Goal: Task Accomplishment & Management: Use online tool/utility

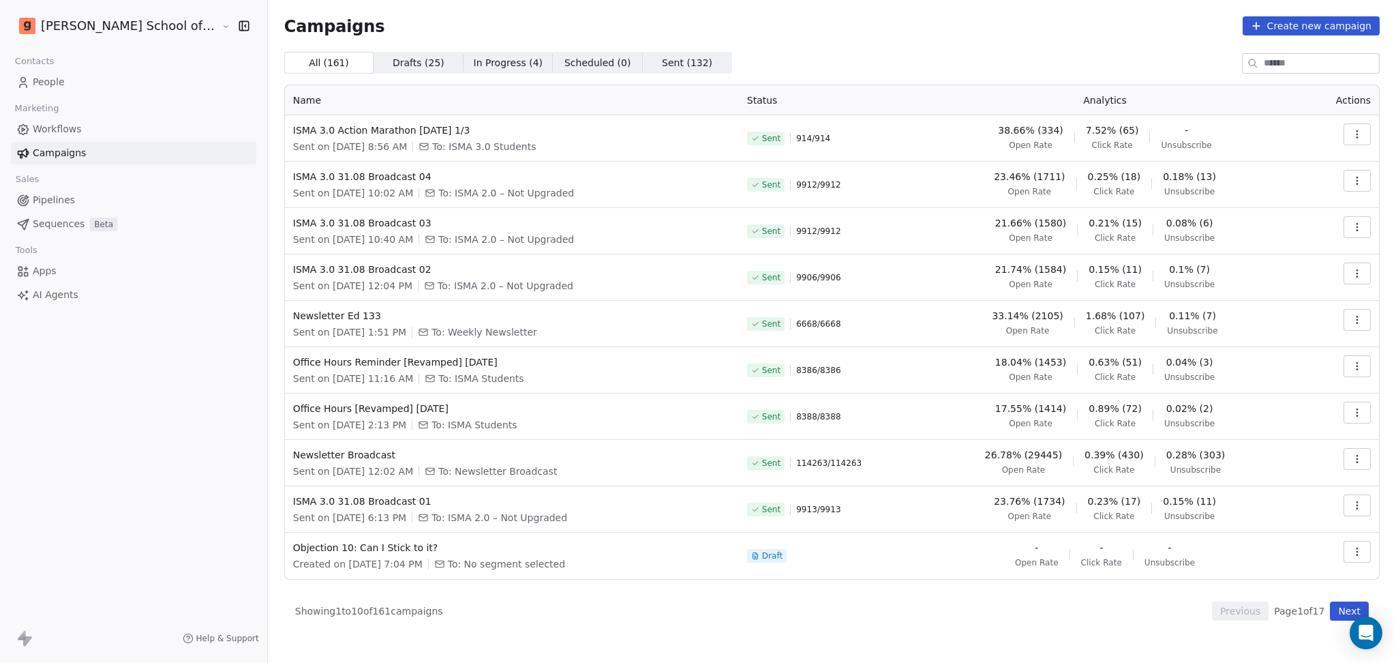
click at [115, 82] on link "People" at bounding box center [133, 82] width 245 height 22
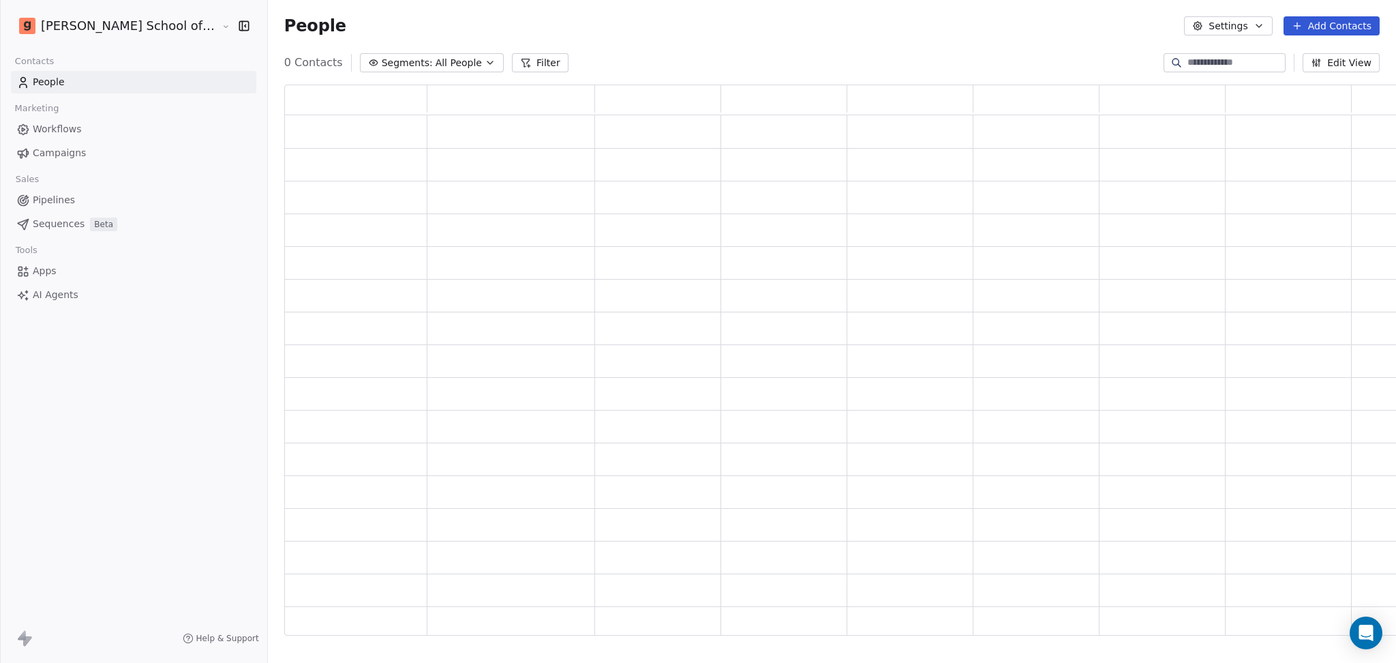
scroll to position [537, 1135]
click at [1225, 22] on button "Settings" at bounding box center [1228, 25] width 88 height 19
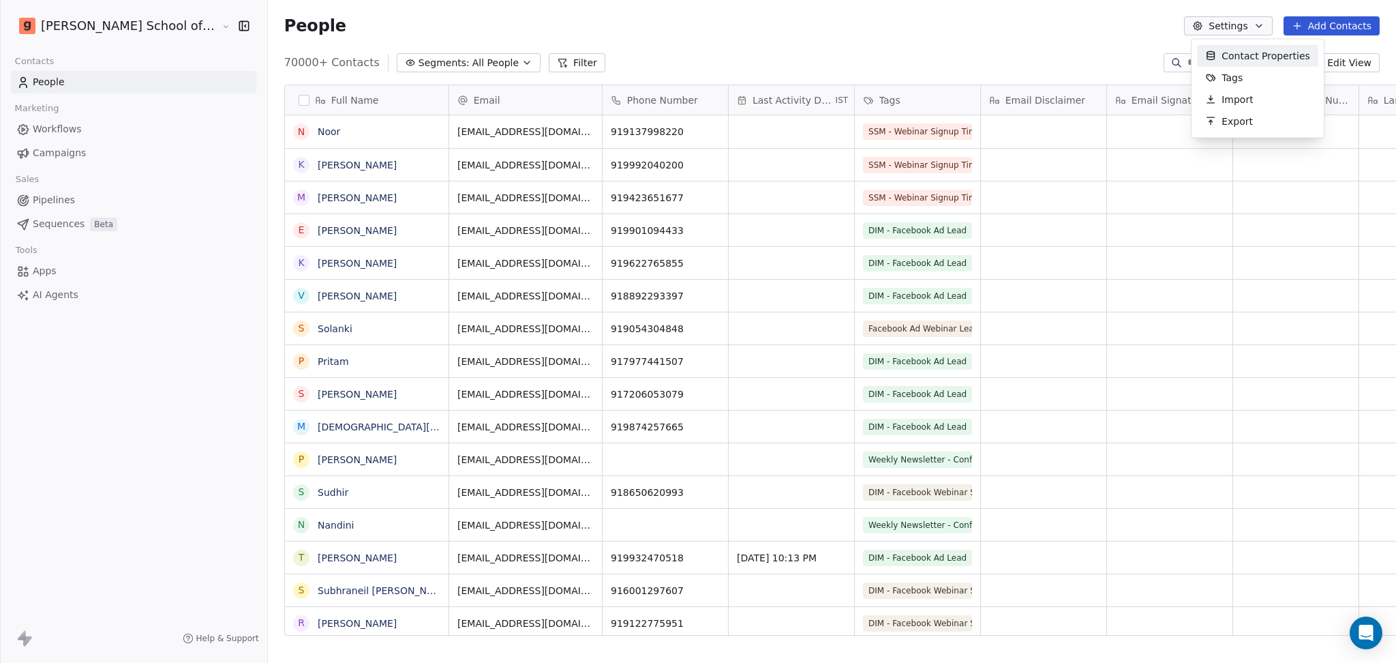
scroll to position [569, 1167]
click at [1242, 100] on span "Import" at bounding box center [1237, 99] width 31 height 14
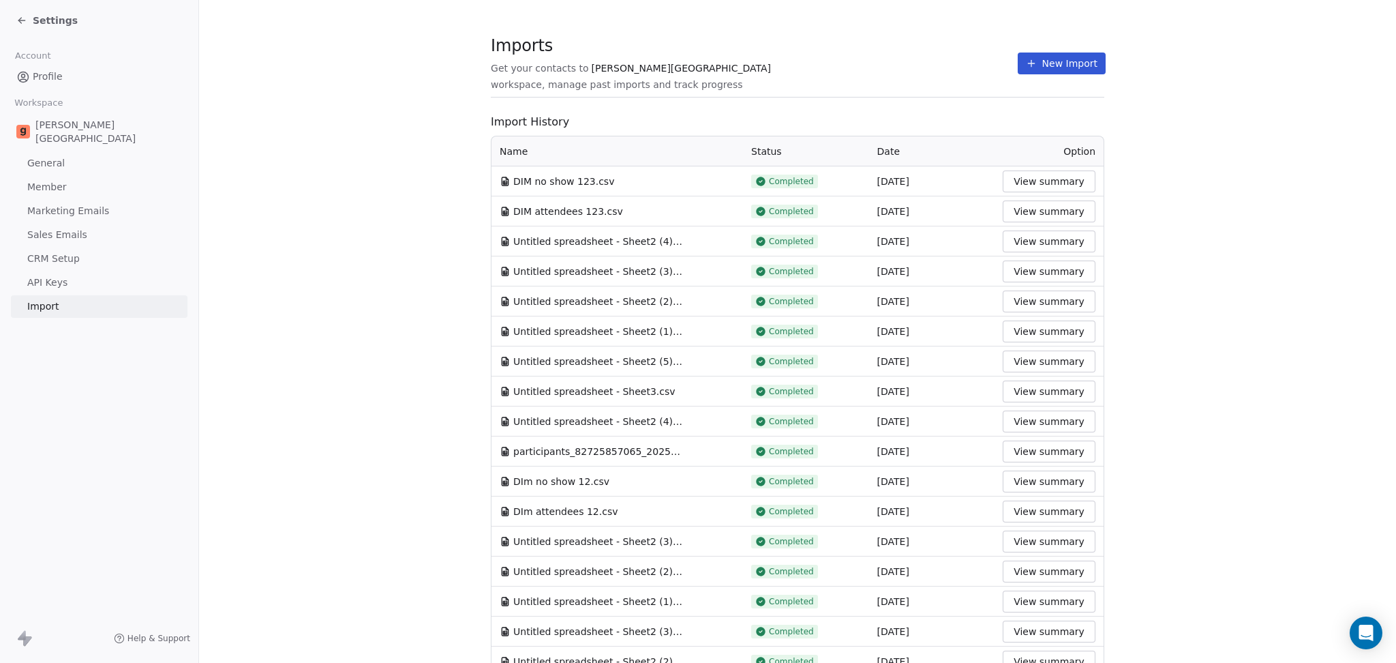
click at [1038, 66] on button "New Import" at bounding box center [1062, 63] width 88 height 22
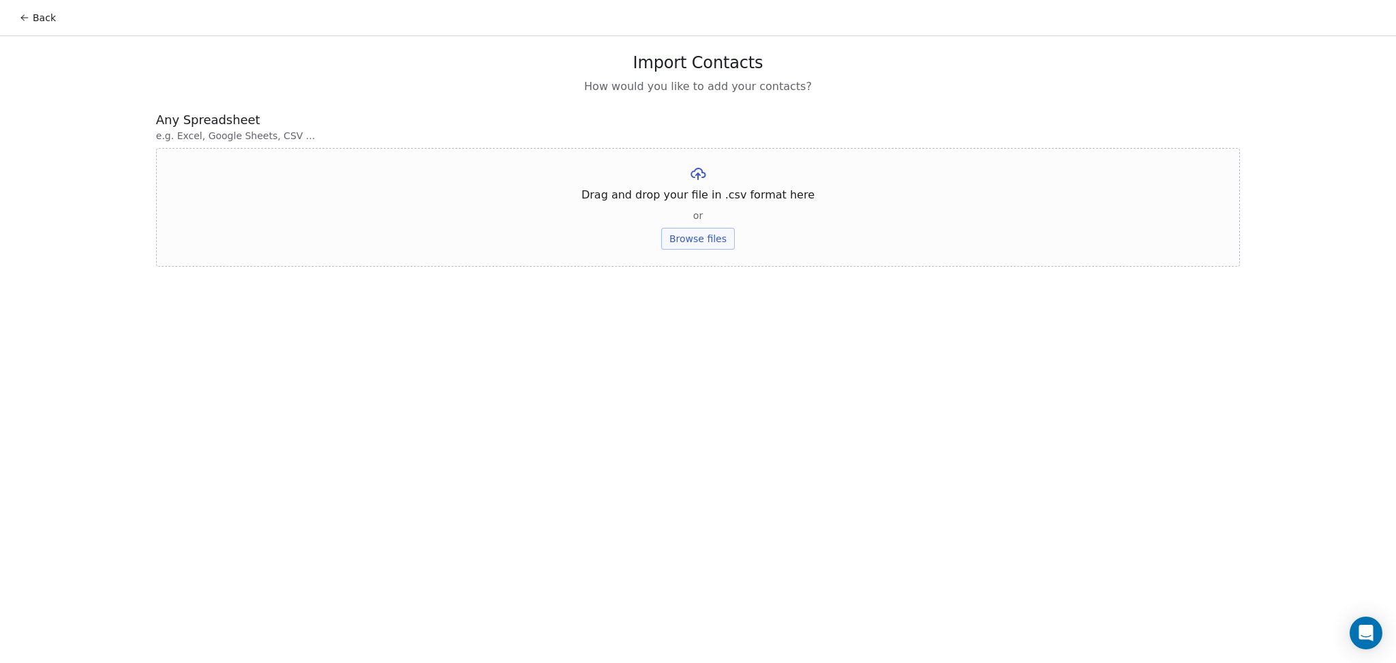
click at [683, 235] on button "Browse files" at bounding box center [698, 239] width 74 height 22
click at [714, 194] on button "Upload" at bounding box center [698, 201] width 50 height 22
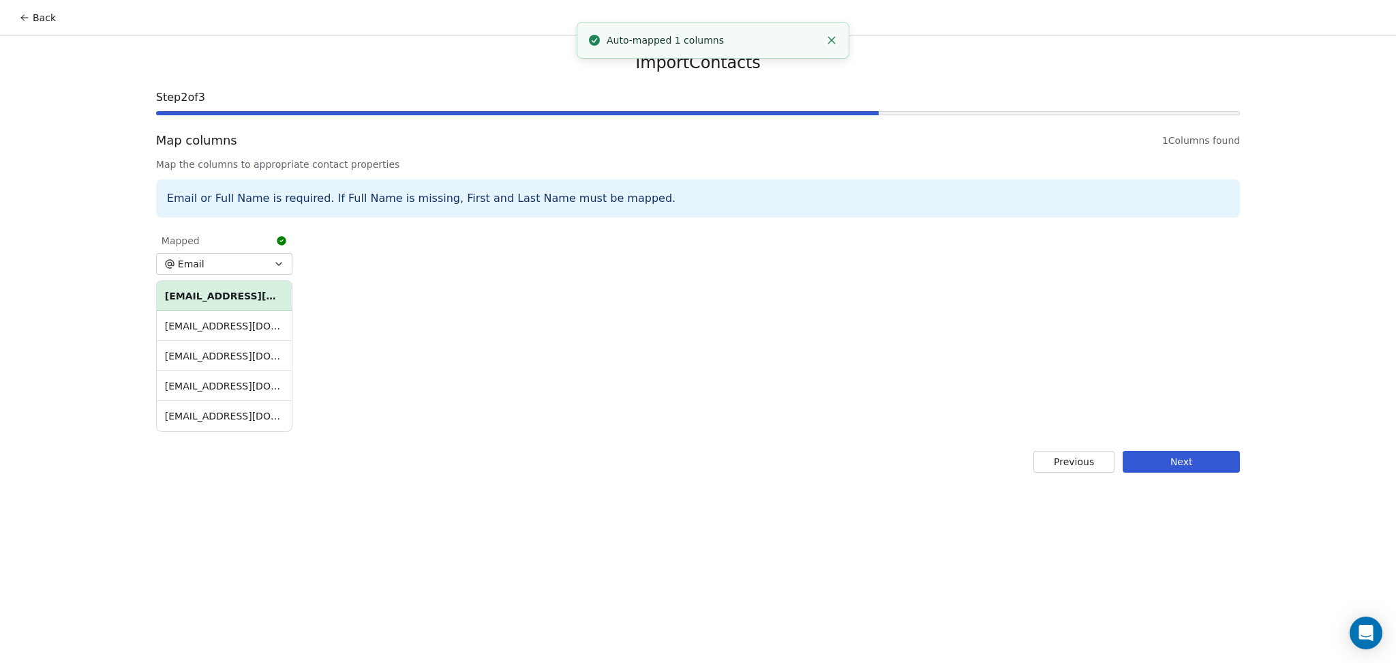
click at [1180, 449] on div "Import Contacts Step 2 of 3 Map columns 1 Columns found Map the columns to appr…" at bounding box center [698, 262] width 1117 height 453
drag, startPoint x: 1180, startPoint y: 450, endPoint x: 1087, endPoint y: 421, distance: 96.6
click at [1177, 451] on button "Next" at bounding box center [1181, 462] width 117 height 22
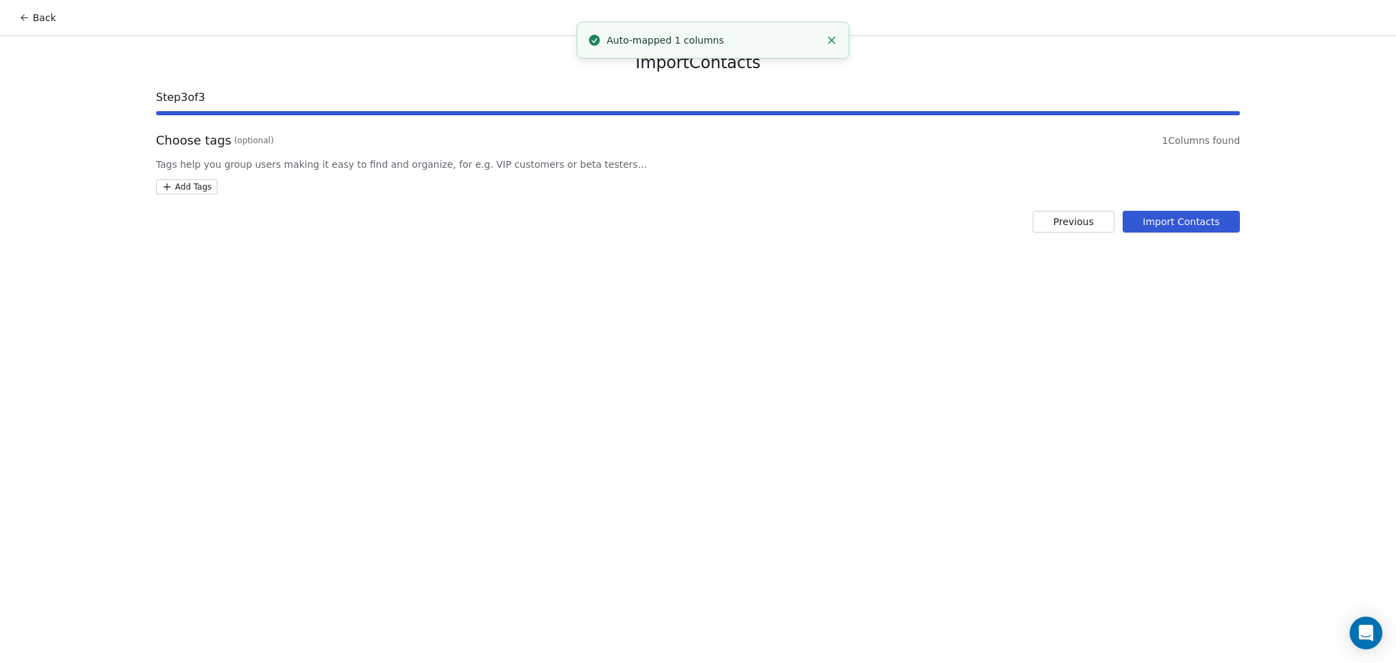
click at [202, 179] on html "Back Import Contacts Step 3 of 3 Choose tags (optional) 1 Columns found Tags he…" at bounding box center [698, 331] width 1396 height 663
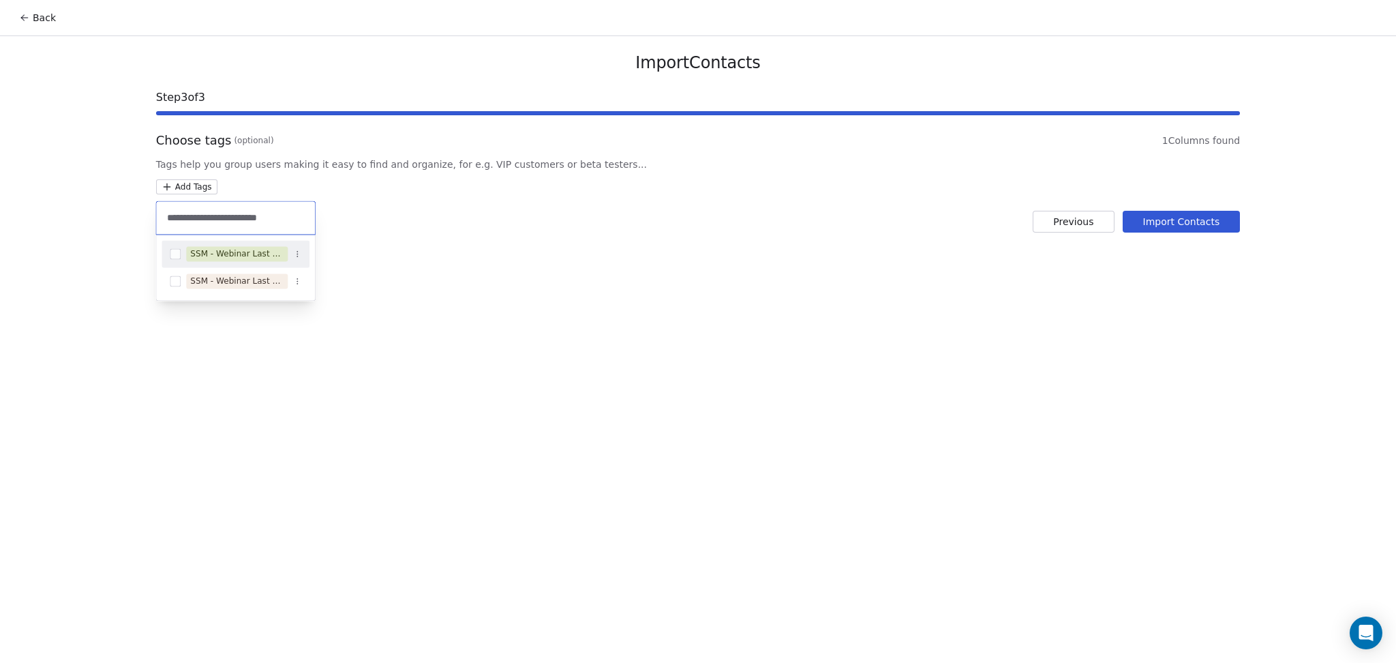
type input "**********"
click at [232, 243] on div "SSM - Webinar Last No Show" at bounding box center [236, 254] width 148 height 22
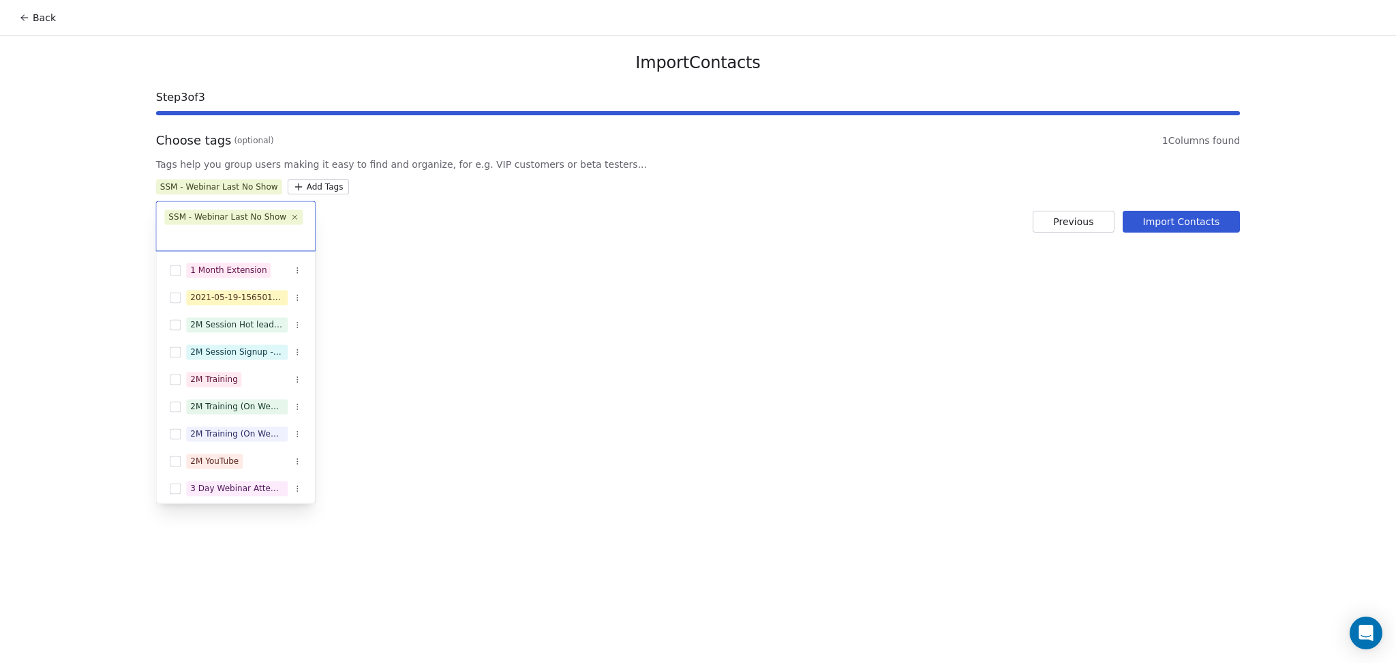
click at [492, 252] on html "Back Import Contacts Step 3 of 3 Choose tags (optional) 1 Columns found Tags he…" at bounding box center [698, 331] width 1396 height 663
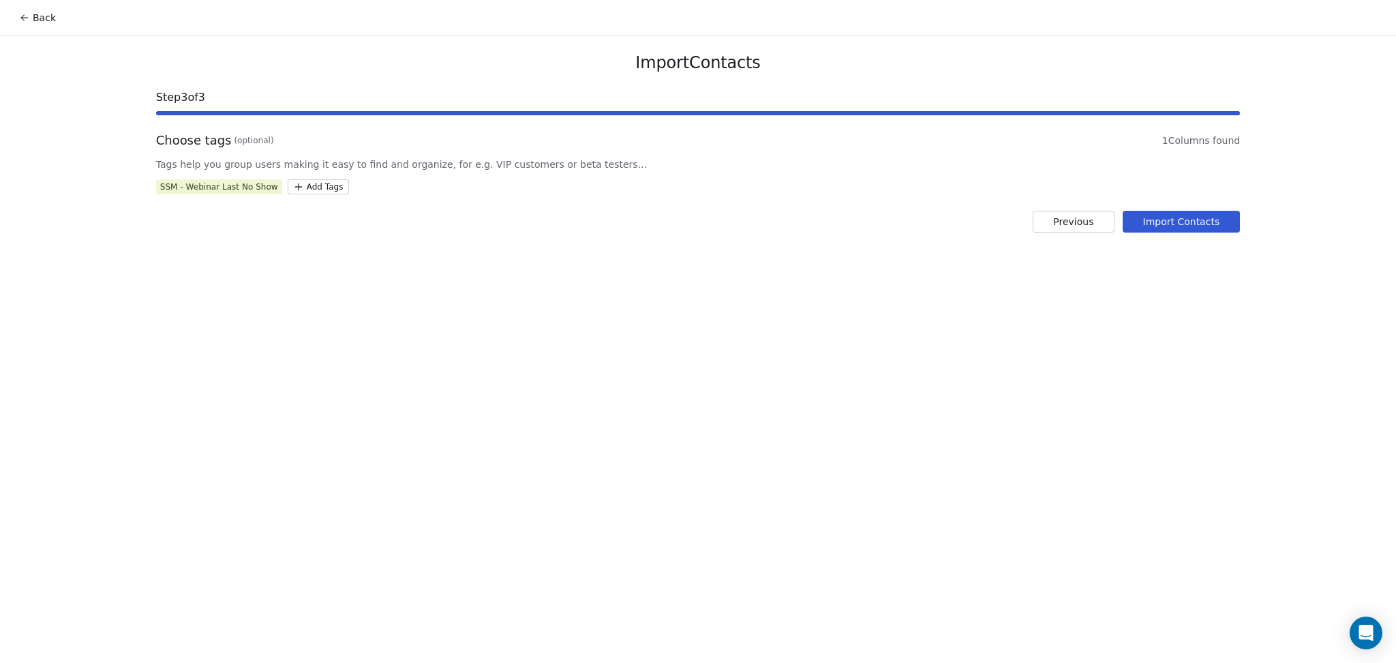
click at [1136, 229] on button "Import Contacts" at bounding box center [1182, 222] width 118 height 22
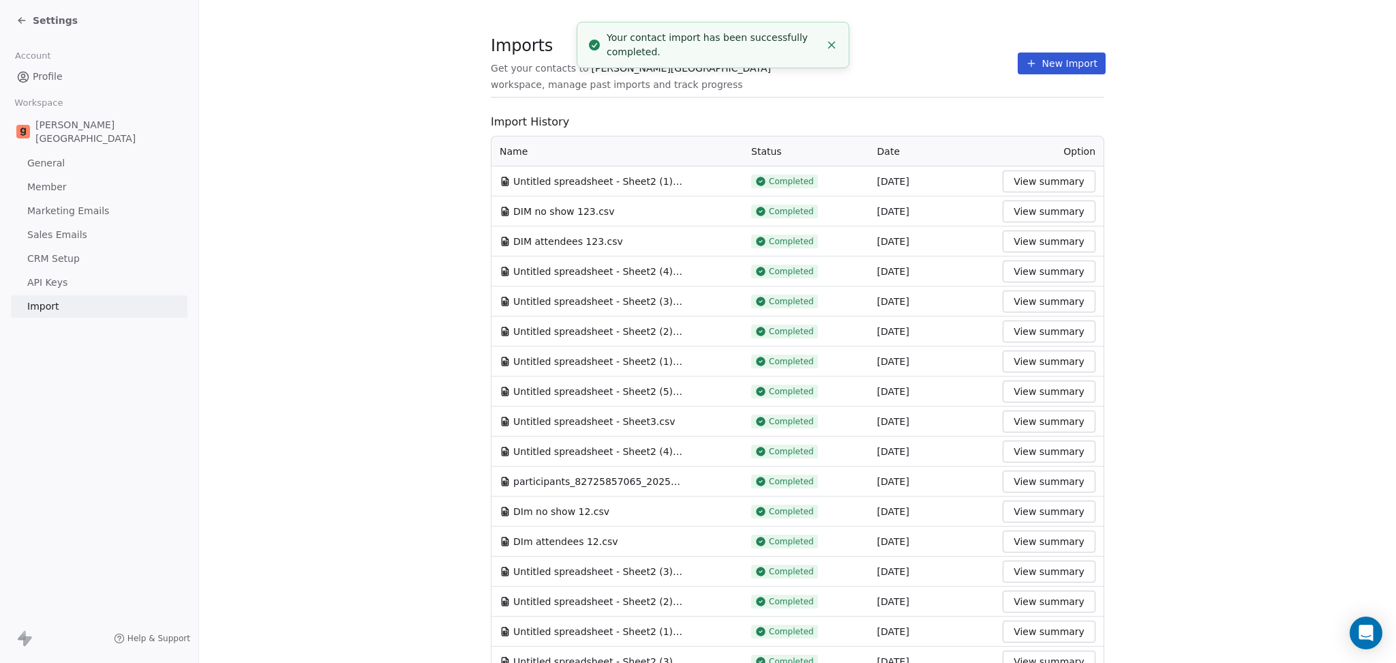
click at [947, 97] on span at bounding box center [798, 97] width 614 height 1
click at [1040, 57] on button "New Import" at bounding box center [1062, 63] width 88 height 22
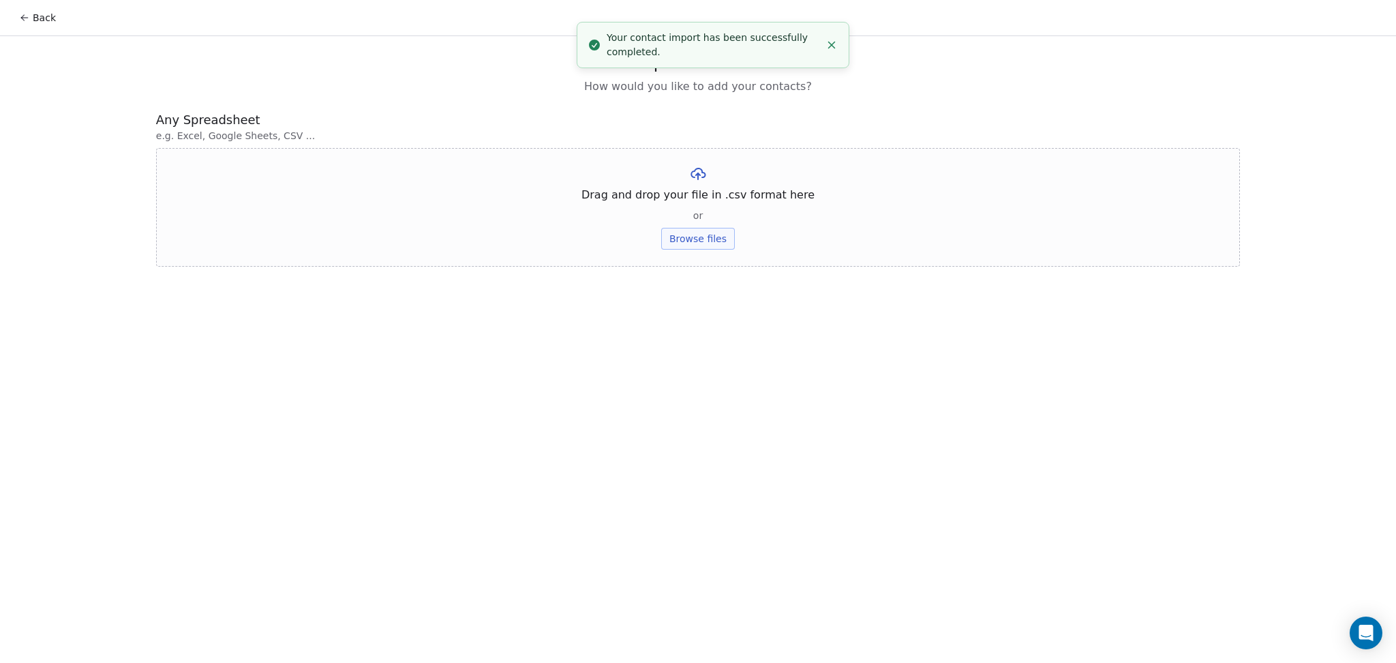
click at [670, 228] on button "Browse files" at bounding box center [698, 239] width 74 height 22
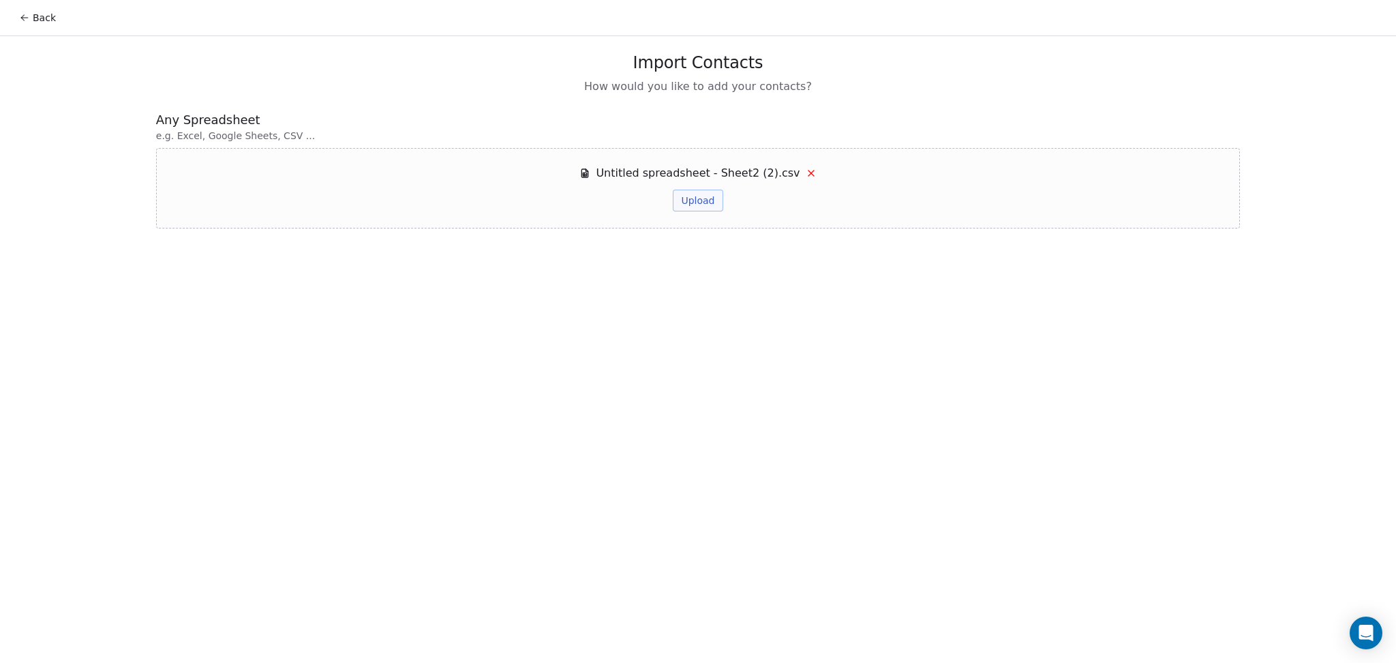
click at [690, 212] on div "Untitled spreadsheet - Sheet2 (2).csv Upload" at bounding box center [698, 188] width 1084 height 80
click at [691, 202] on button "Upload" at bounding box center [698, 201] width 50 height 22
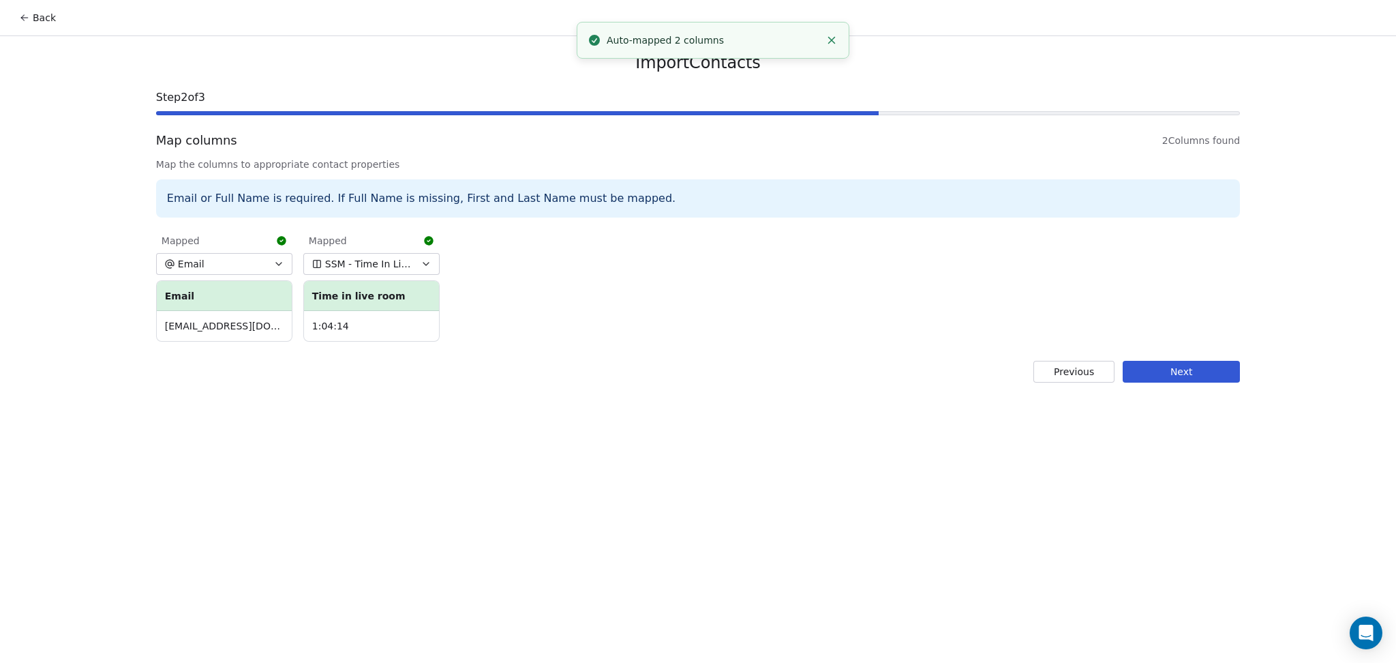
click at [1127, 372] on button "Next" at bounding box center [1181, 372] width 117 height 22
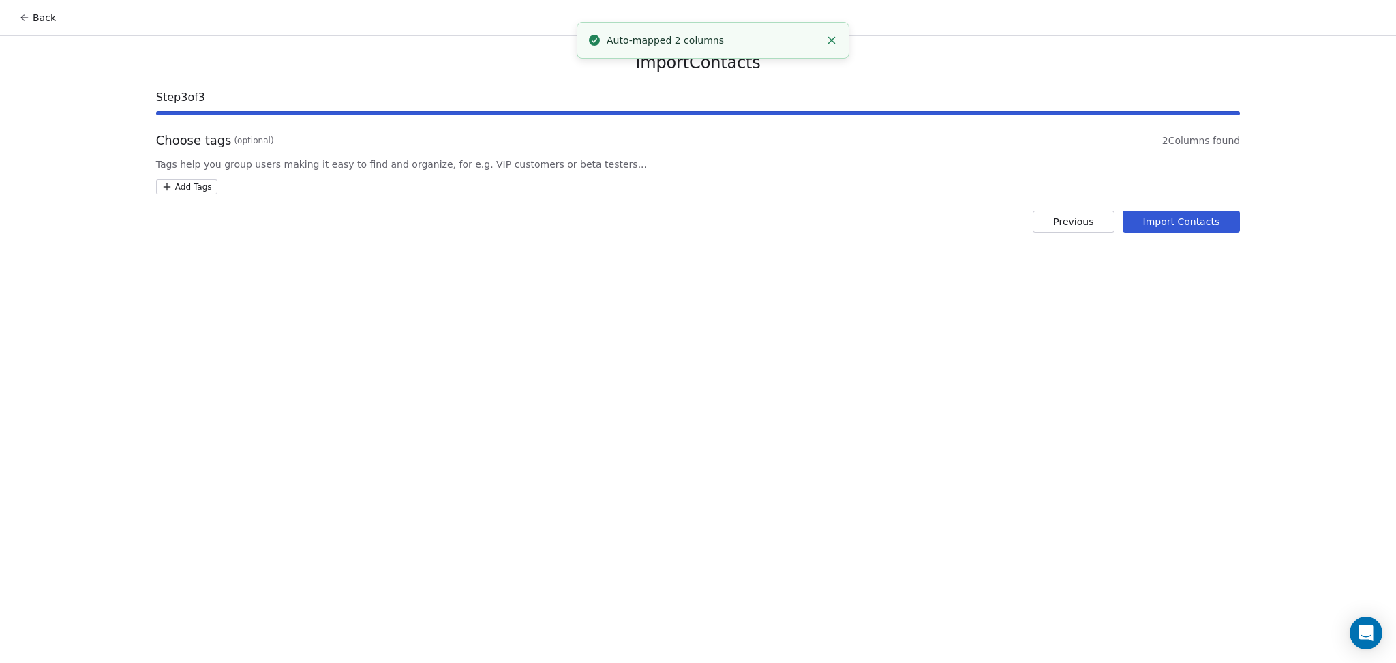
click at [213, 185] on html "Back Import Contacts Step 3 of 3 Choose tags (optional) 2 Columns found Tags he…" at bounding box center [698, 331] width 1396 height 663
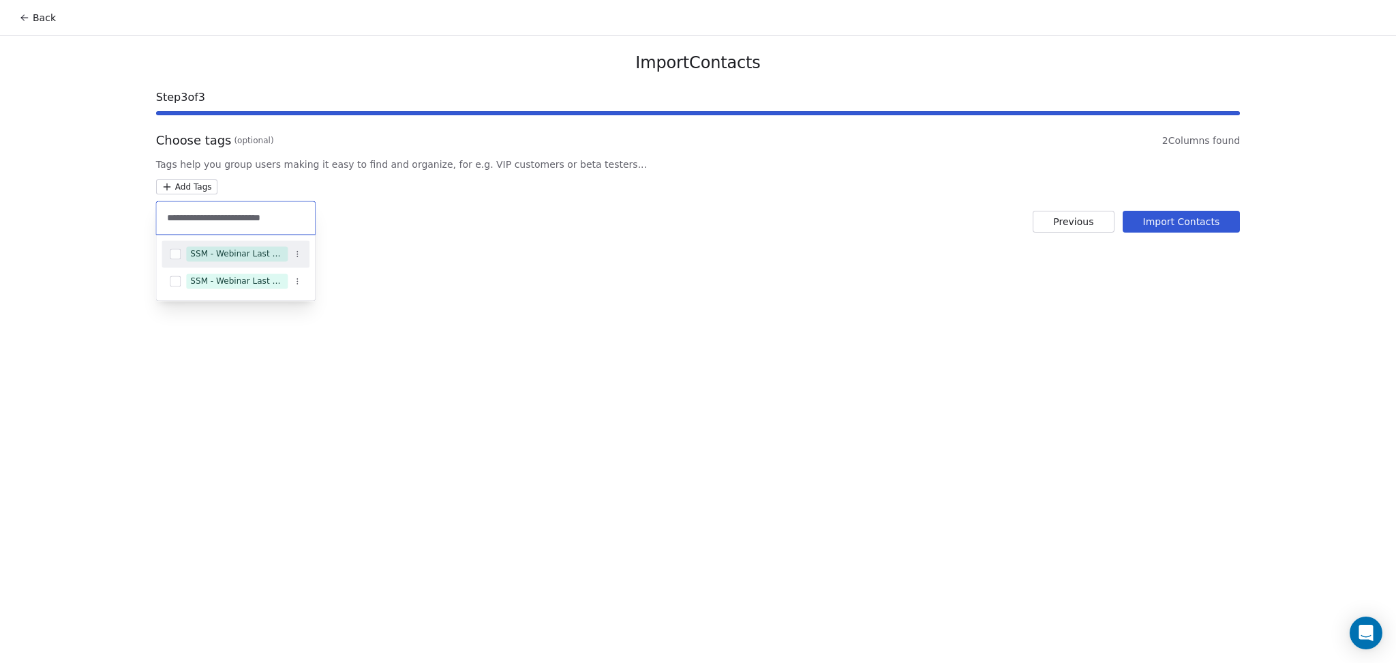
type input "**********"
click at [237, 249] on div "SSM - Webinar Last Attended" at bounding box center [236, 253] width 93 height 12
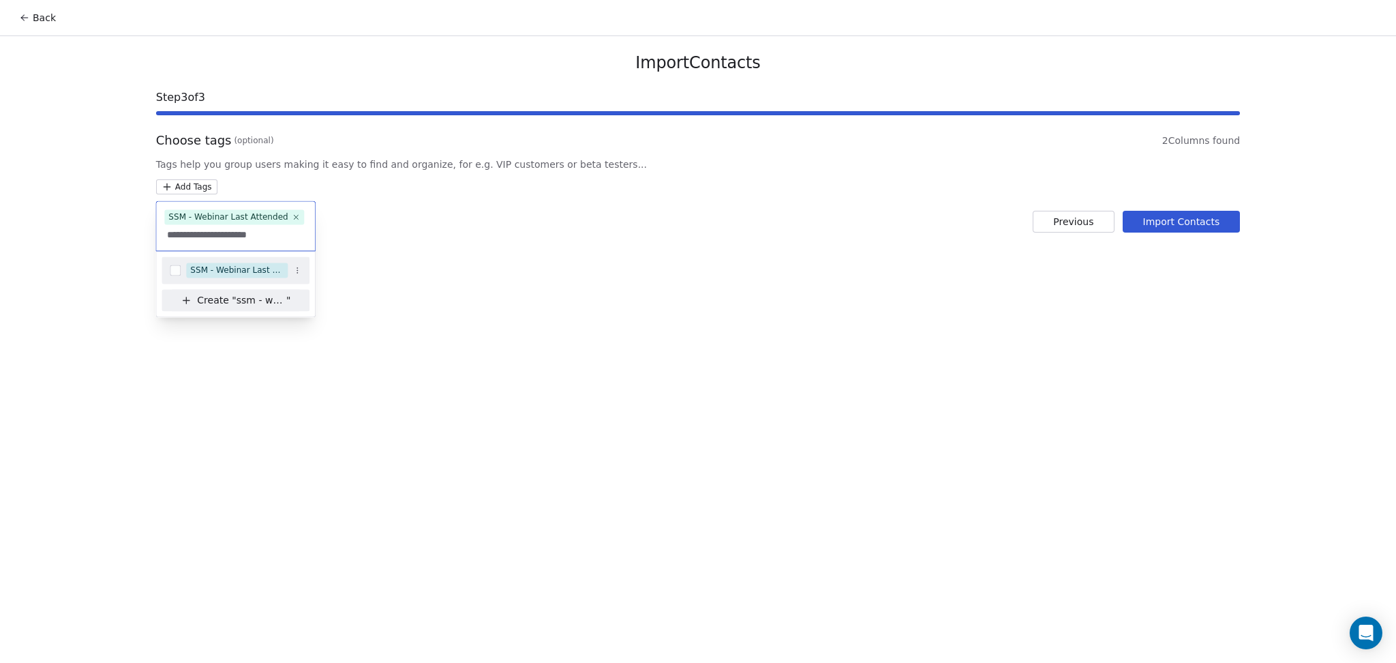
type input "**********"
click at [257, 263] on span "SSM - Webinar Last Hot Lead" at bounding box center [237, 269] width 102 height 15
click at [530, 293] on html "Back Import Contacts Step 3 of 3 Choose tags (optional) 2 Columns found Tags he…" at bounding box center [698, 331] width 1396 height 663
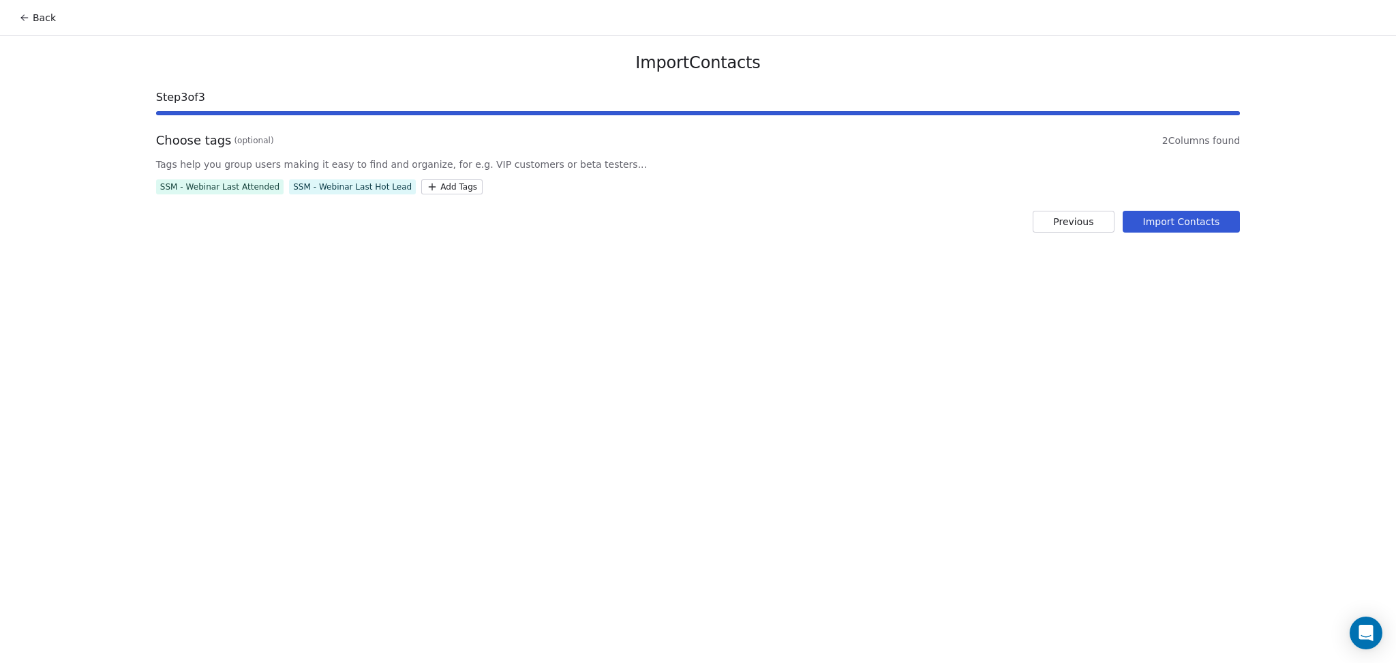
click at [1205, 215] on button "Import Contacts" at bounding box center [1182, 222] width 118 height 22
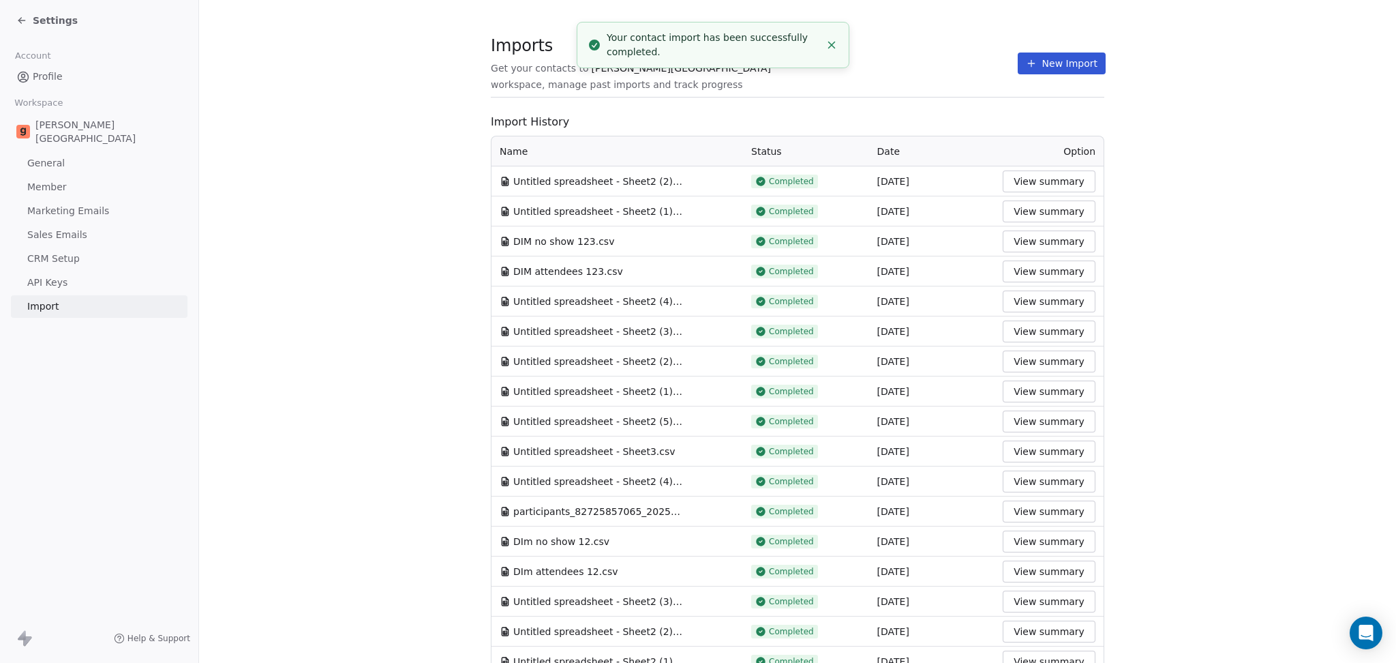
click at [1058, 70] on button "New Import" at bounding box center [1062, 63] width 88 height 22
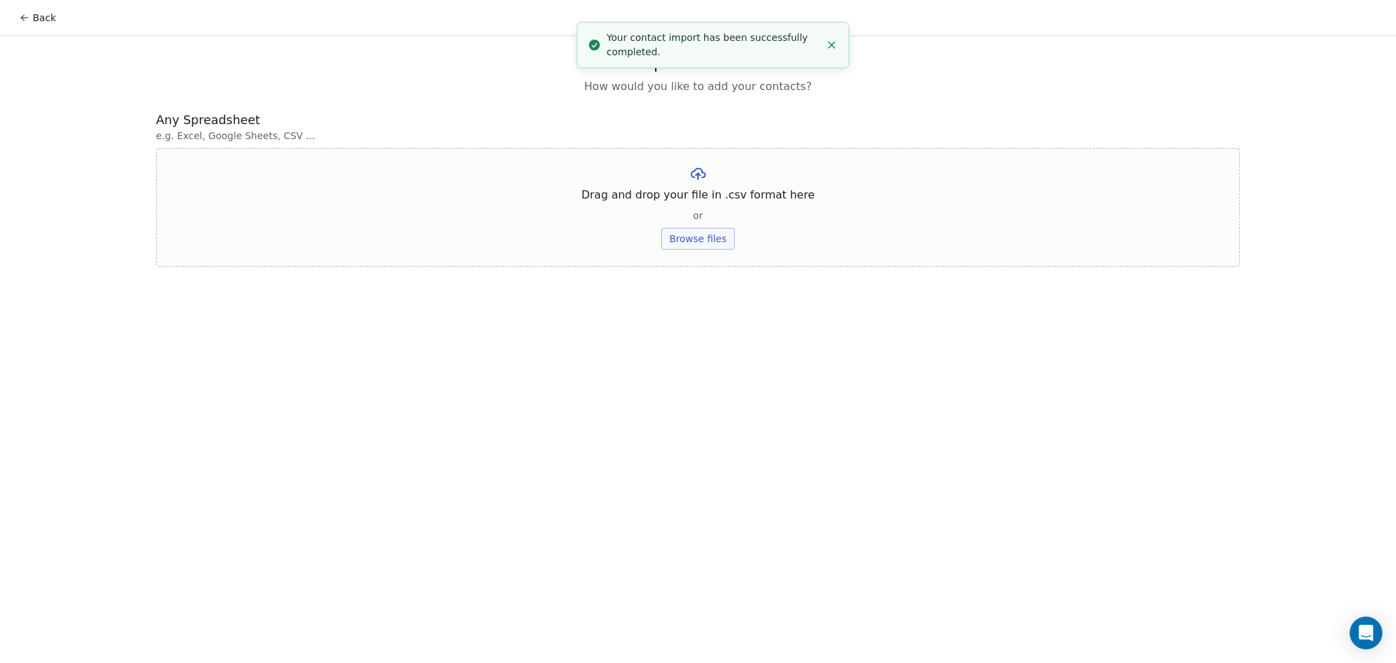
click at [683, 226] on div "Drag and drop your file in .csv format here or Browse files" at bounding box center [698, 207] width 1084 height 119
click at [680, 233] on button "Browse files" at bounding box center [698, 239] width 74 height 22
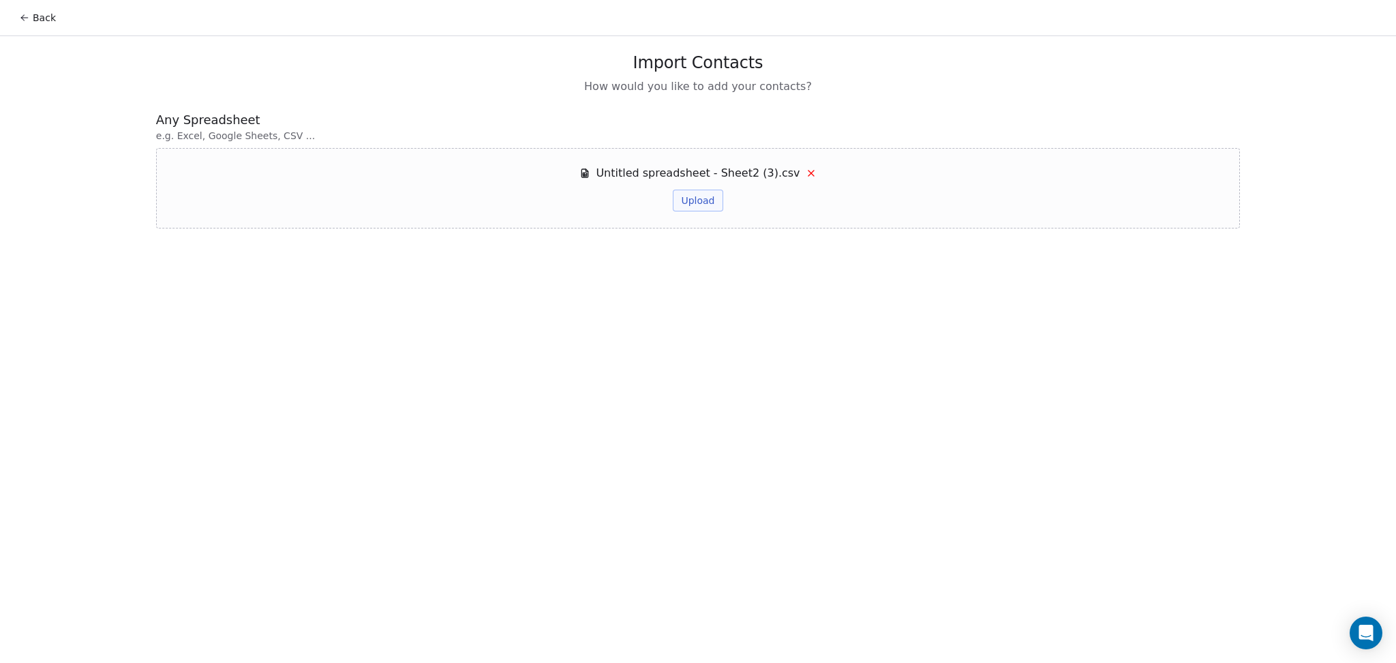
click at [705, 202] on button "Upload" at bounding box center [698, 201] width 50 height 22
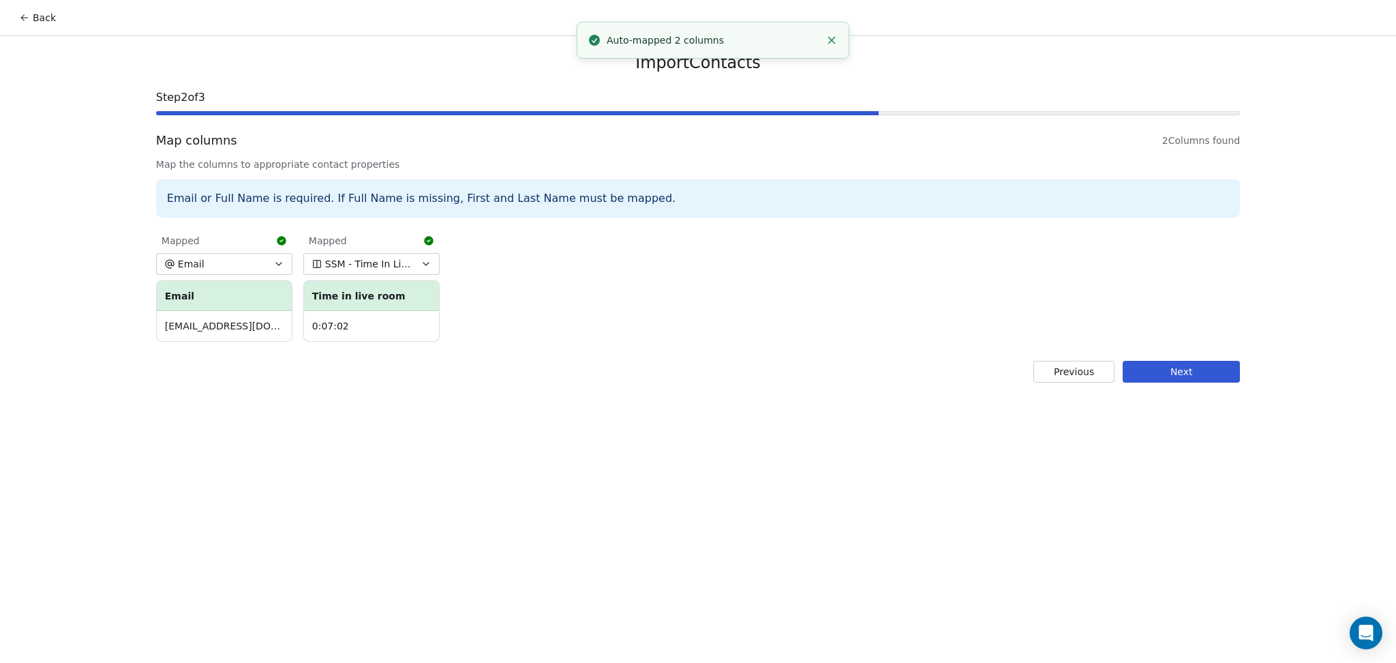
click at [1195, 382] on button "Next" at bounding box center [1181, 372] width 117 height 22
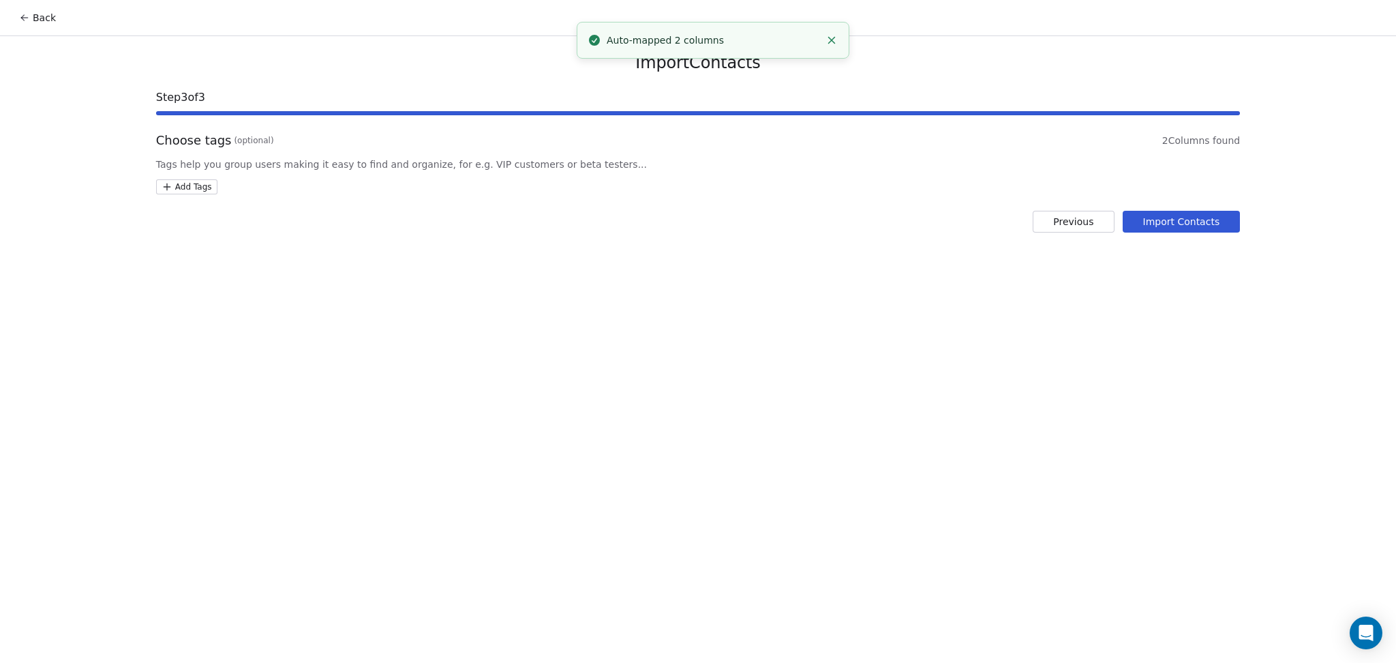
click at [213, 185] on html "Back Import Contacts Step 3 of 3 Choose tags (optional) 2 Columns found Tags he…" at bounding box center [698, 331] width 1396 height 663
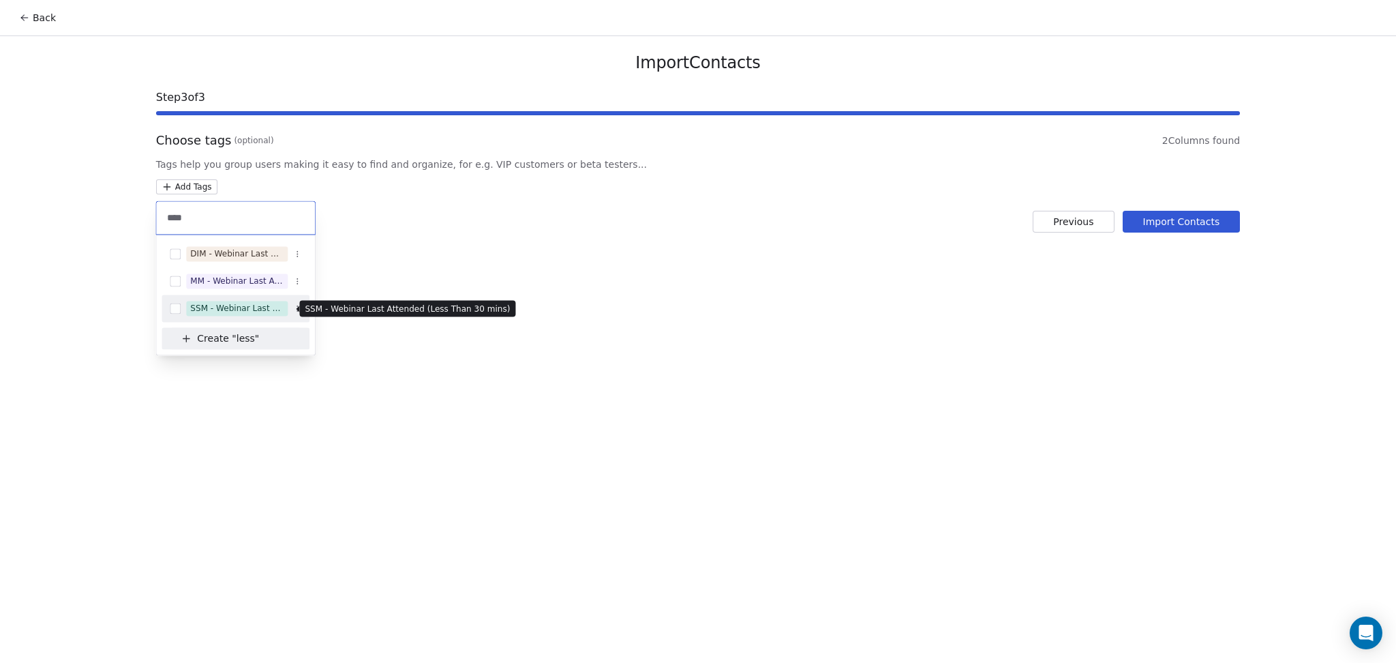
type input "****"
click at [260, 309] on div "SSM - Webinar Last Attended (Less Than 30 mins)" at bounding box center [236, 308] width 93 height 12
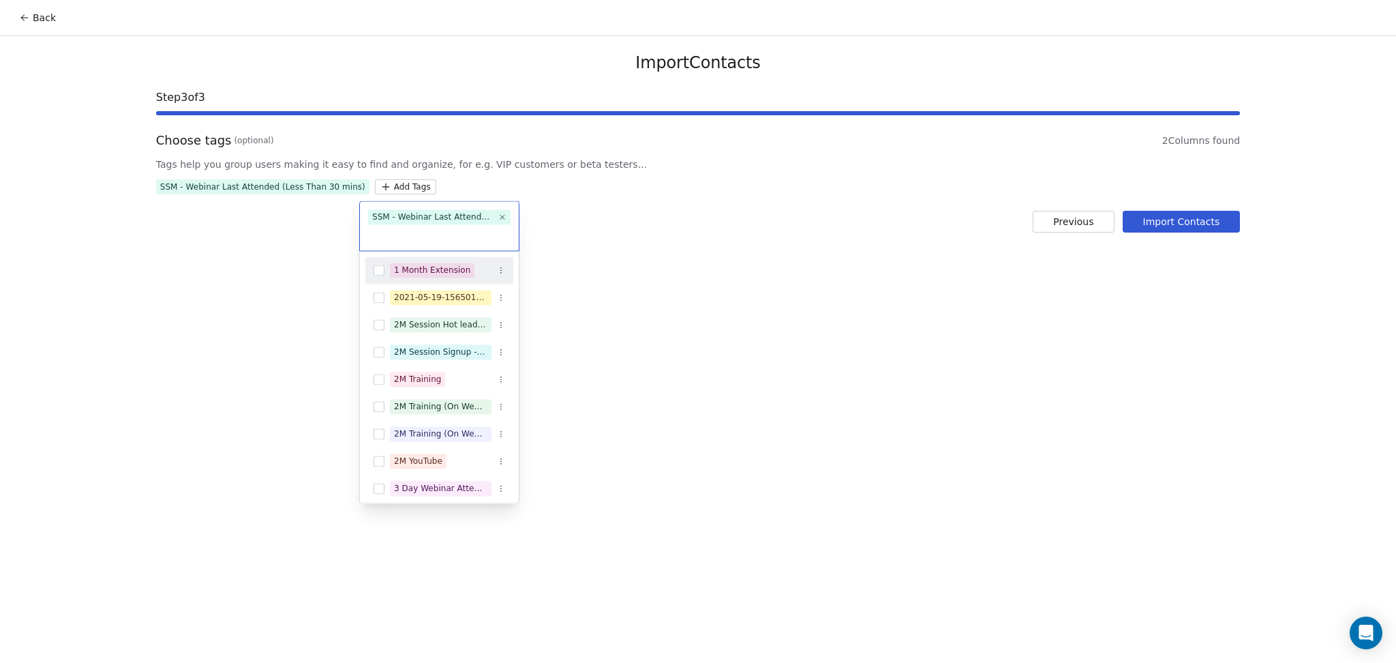
click at [757, 329] on html "Back Import Contacts Step 3 of 3 Choose tags (optional) 2 Columns found Tags he…" at bounding box center [698, 331] width 1396 height 663
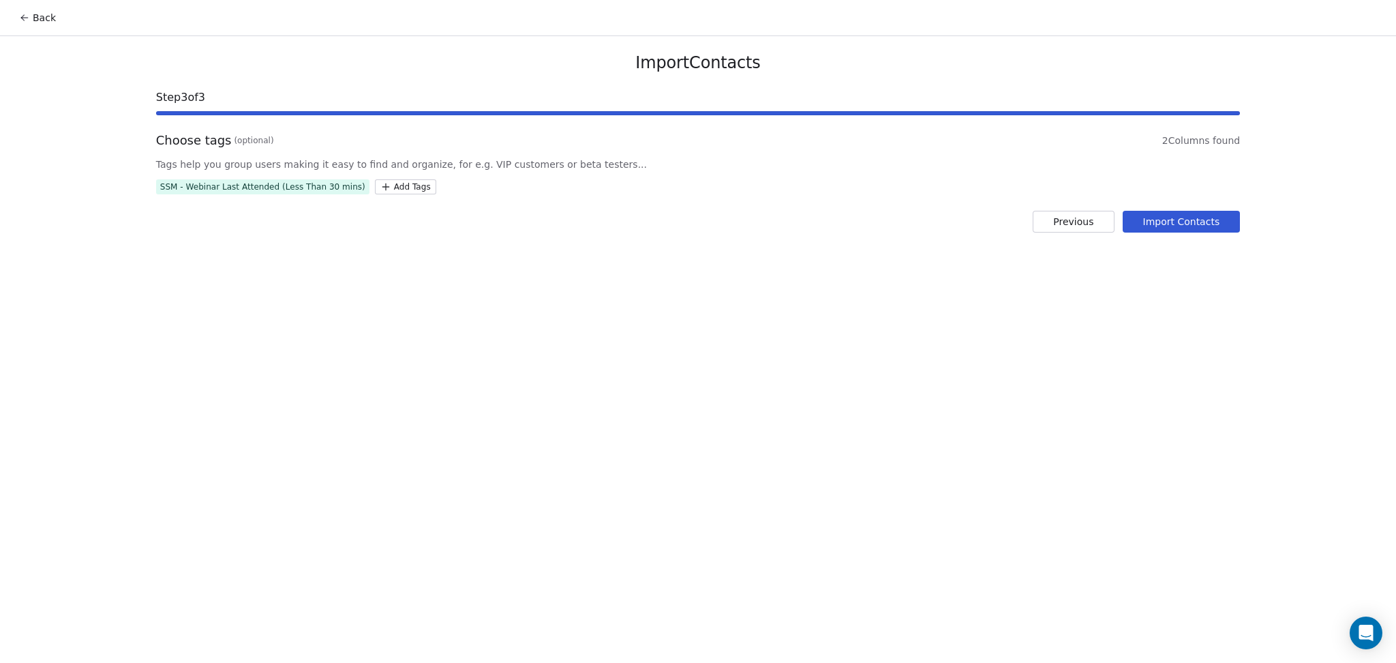
click at [1178, 233] on div "Import Contacts Step 3 of 3 Choose tags (optional) 2 Columns found Tags help yo…" at bounding box center [698, 142] width 1117 height 213
click at [1180, 230] on button "Import Contacts" at bounding box center [1182, 222] width 118 height 22
